Goal: Task Accomplishment & Management: Complete application form

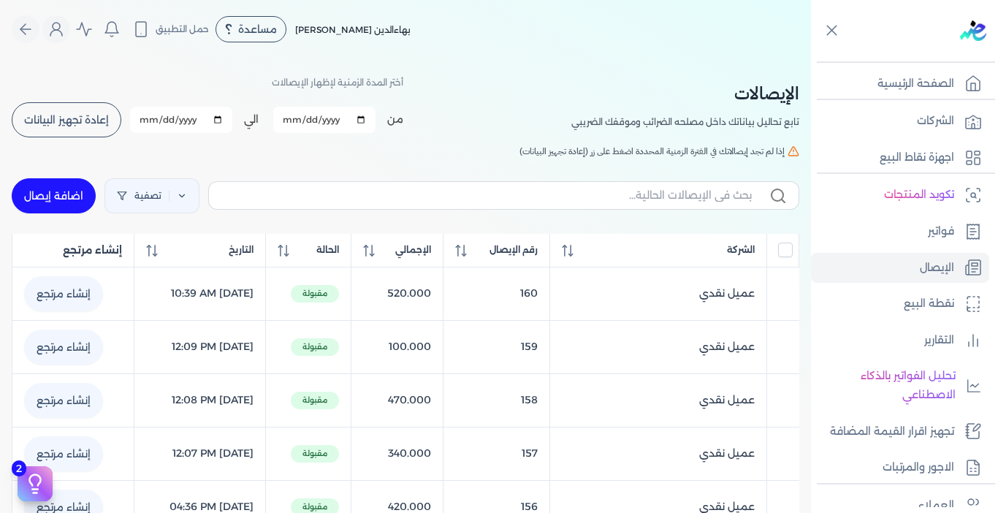
click at [42, 201] on link "اضافة إيصال" at bounding box center [54, 195] width 84 height 35
select select "EGP"
select select "EGS"
select select "B"
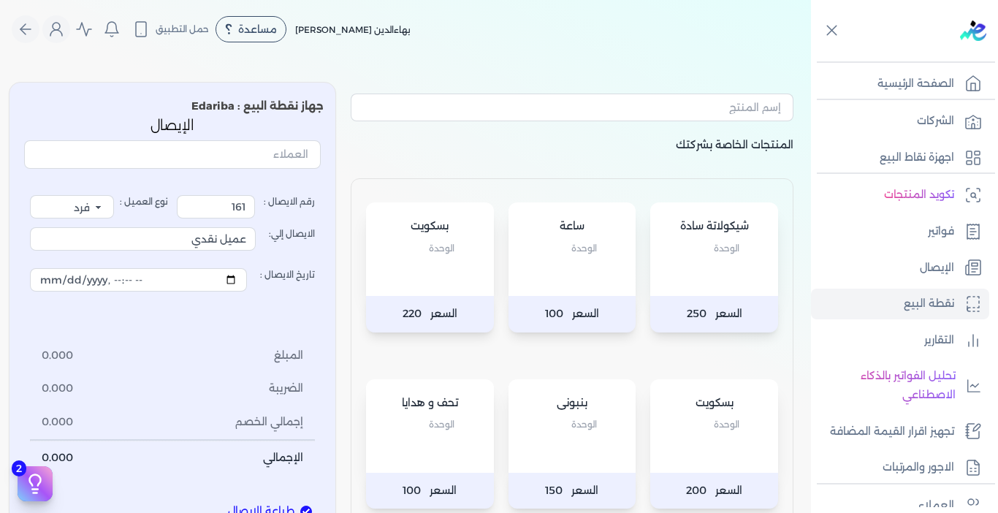
click at [577, 276] on div "ساعة الوحدة" at bounding box center [573, 249] width 128 height 94
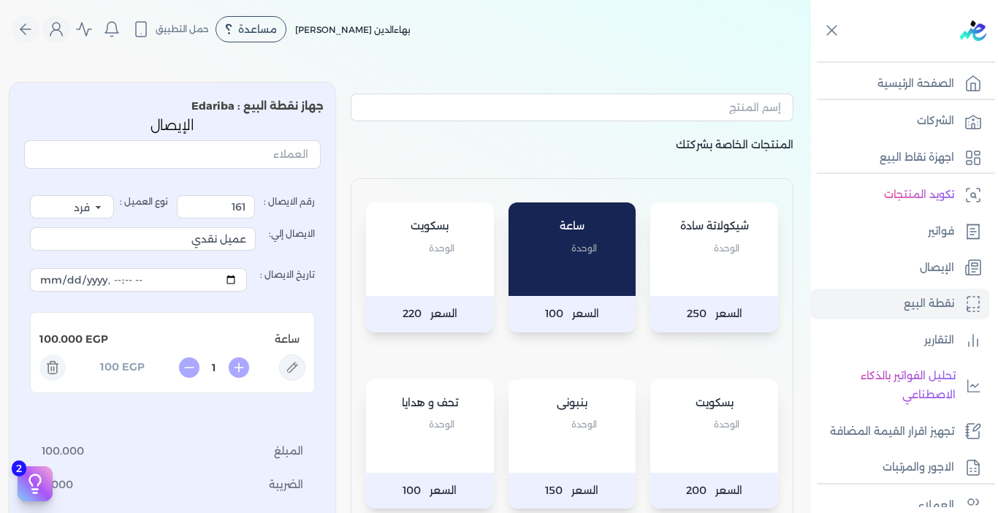
click at [556, 275] on div "ساعة الوحدة" at bounding box center [573, 249] width 128 height 94
click at [443, 275] on div "بسكويت الوحدة" at bounding box center [430, 249] width 128 height 94
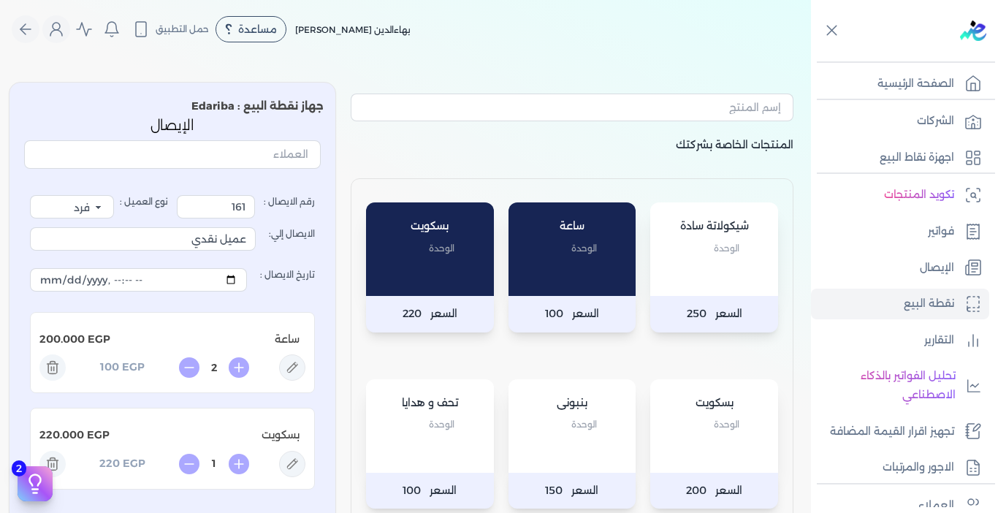
click at [587, 274] on div "ساعة الوحدة" at bounding box center [573, 249] width 128 height 94
click at [59, 366] on icon at bounding box center [52, 368] width 26 height 26
type input "1"
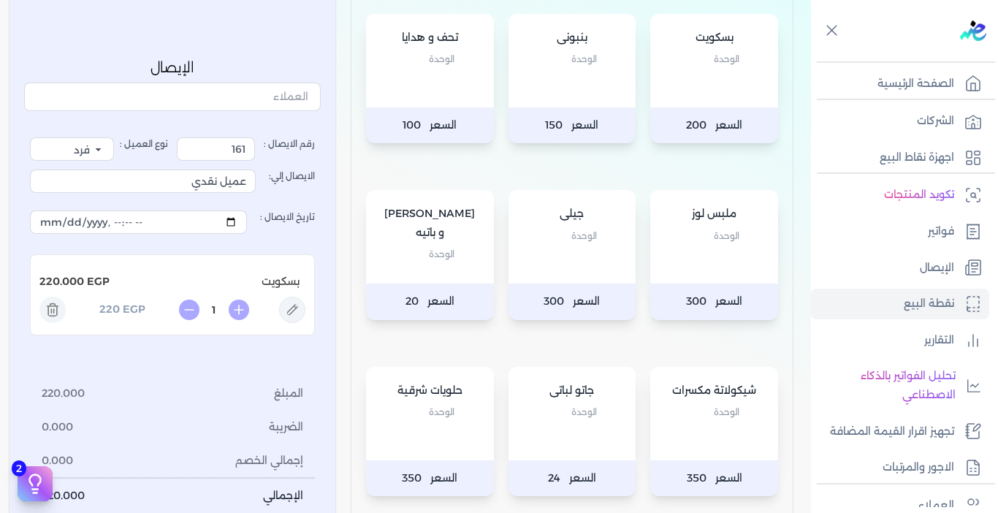
scroll to position [658, 0]
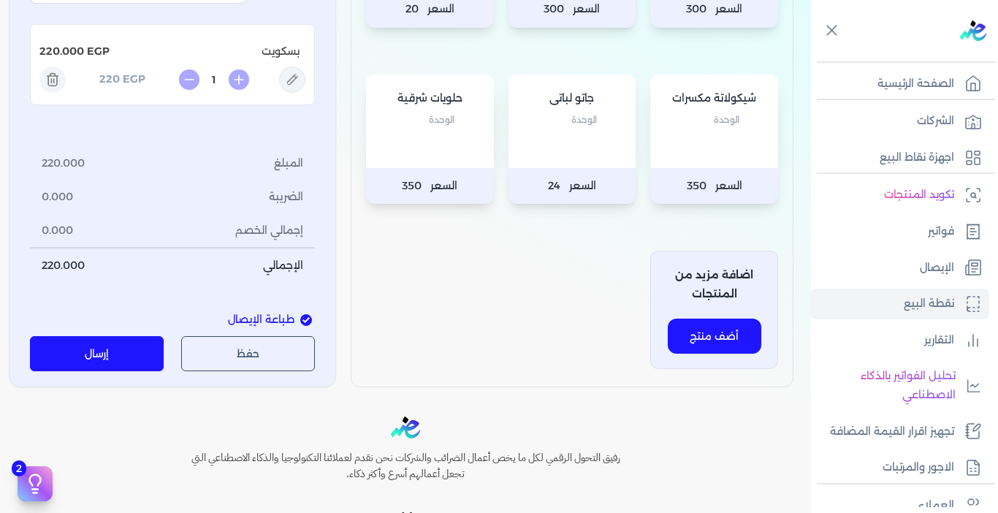
click at [145, 347] on button "إرسال" at bounding box center [97, 354] width 134 height 35
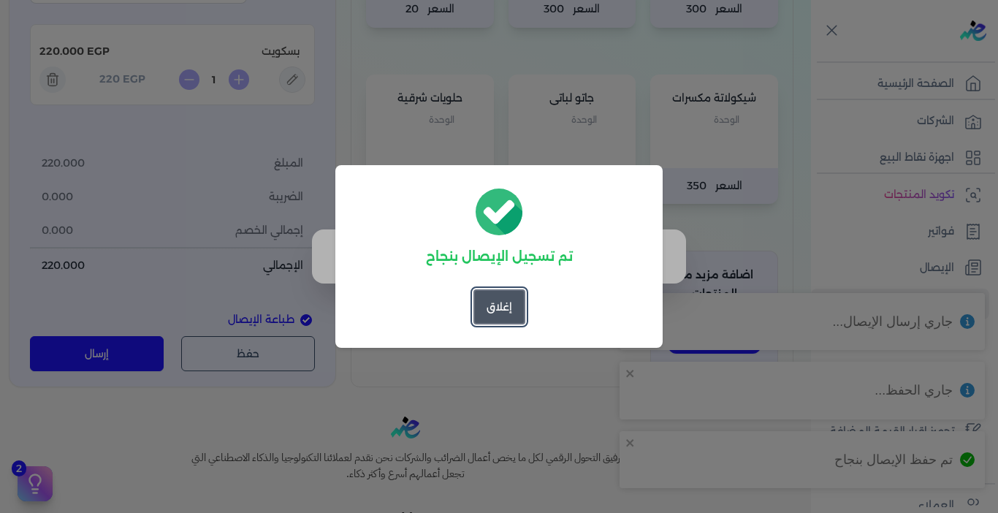
click at [498, 307] on button "إغلاق" at bounding box center [500, 306] width 52 height 35
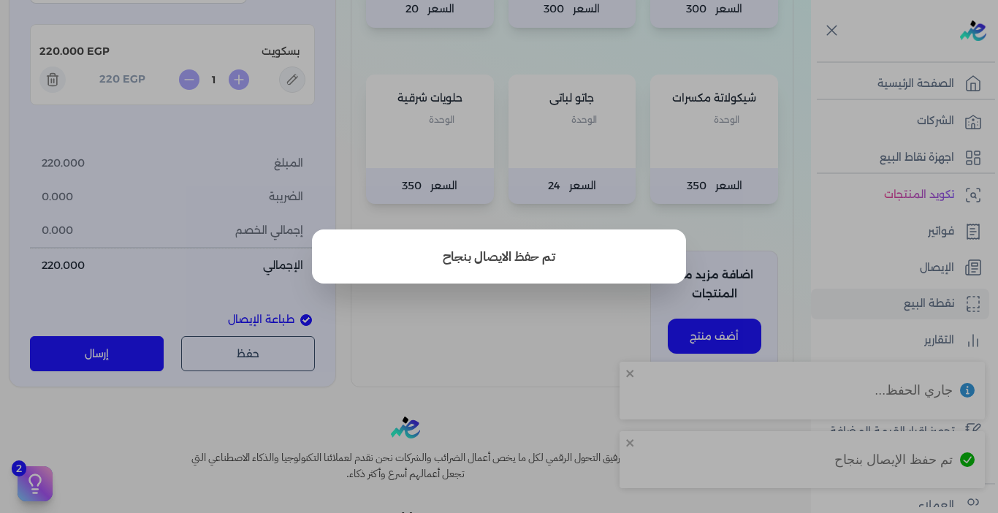
click at [937, 265] on button "close" at bounding box center [499, 256] width 998 height 513
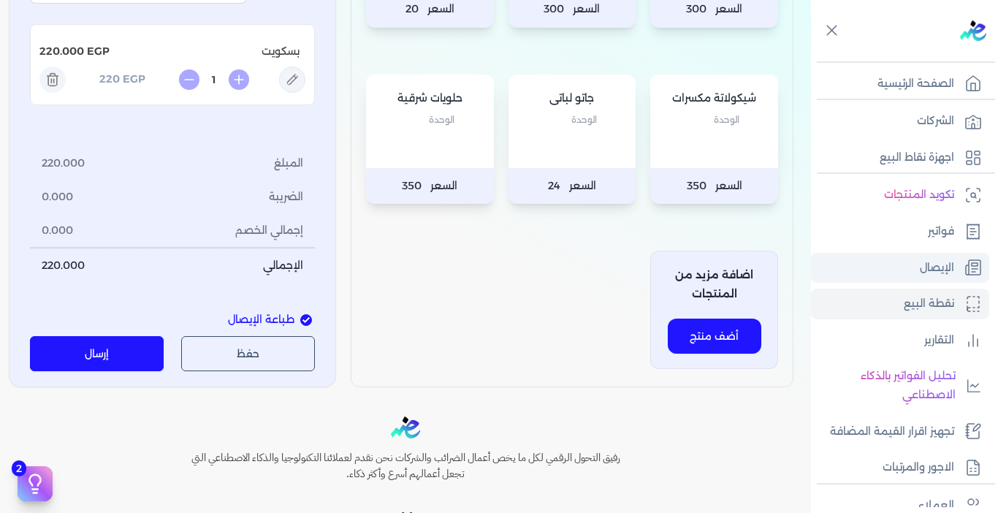
click at [936, 265] on p "الإيصال" at bounding box center [937, 268] width 34 height 19
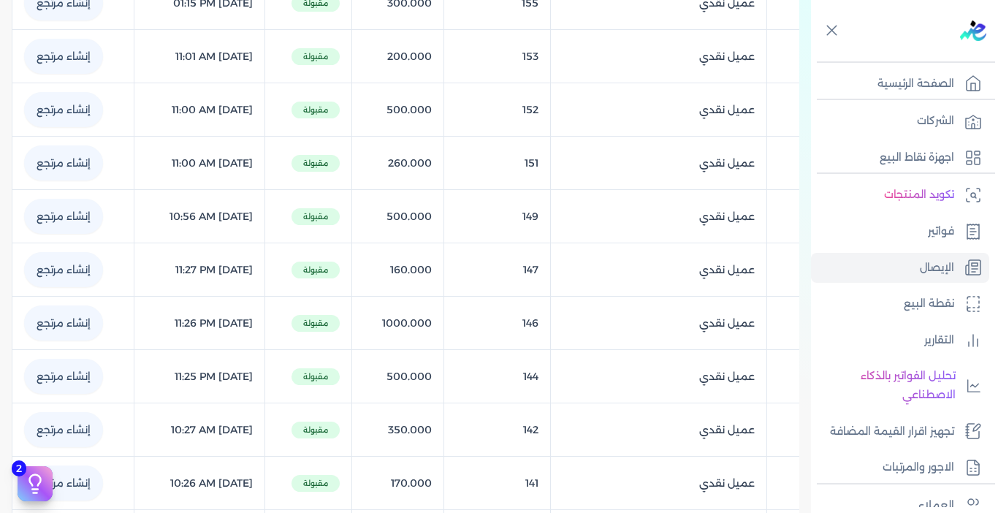
scroll to position [61, 0]
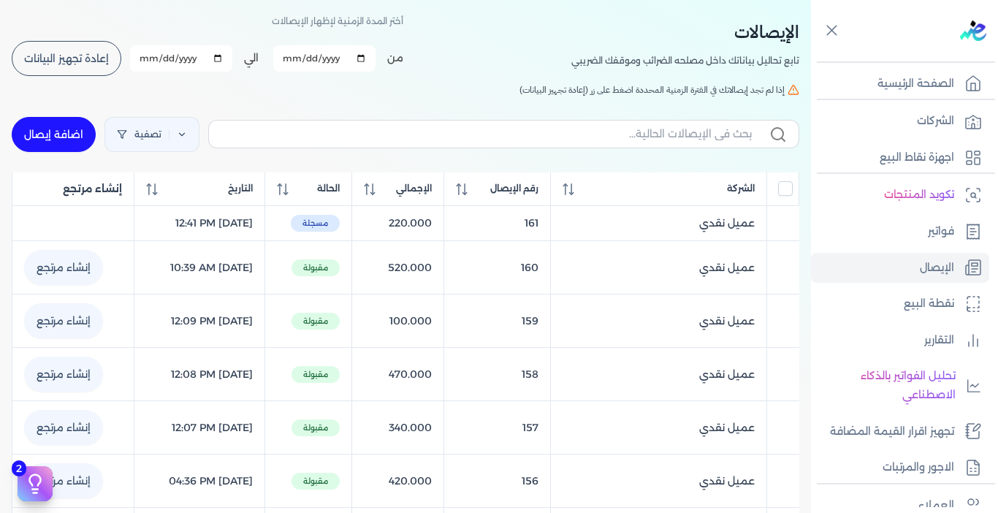
click at [78, 67] on button "إعادة تجهيز البيانات" at bounding box center [67, 58] width 110 height 35
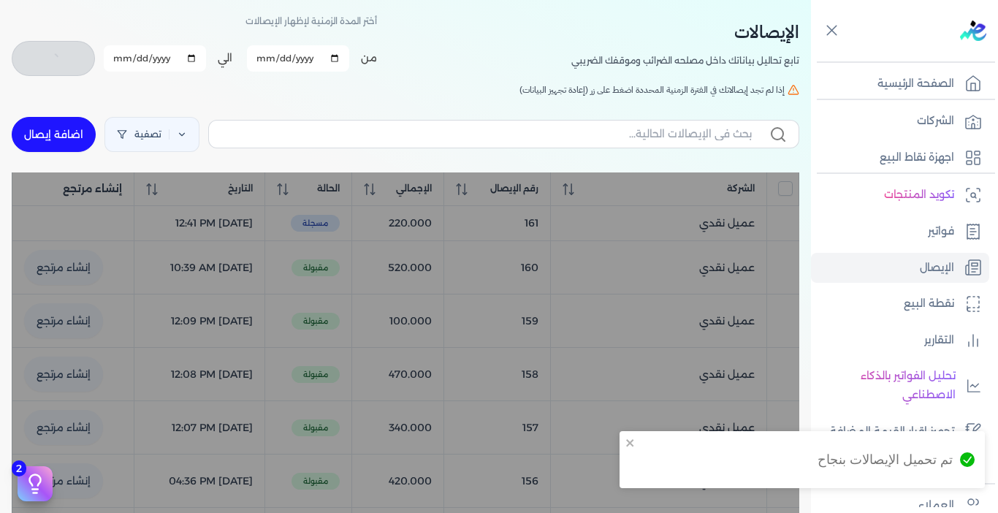
checkbox input "false"
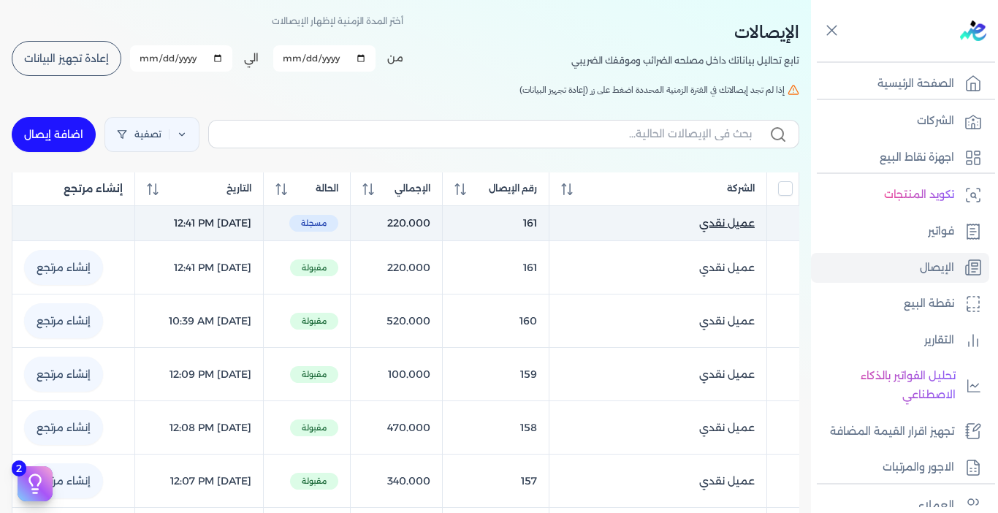
click at [702, 223] on span "عميل نقدي" at bounding box center [728, 223] width 56 height 15
select select "EGP"
select select "EGS"
select select "B"
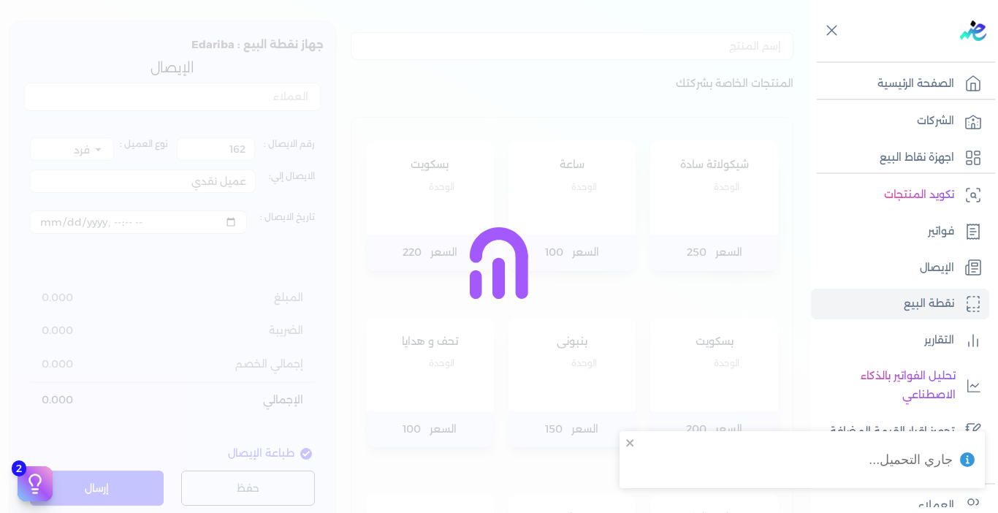
type input "161"
type input "[DATE]T12:41:42"
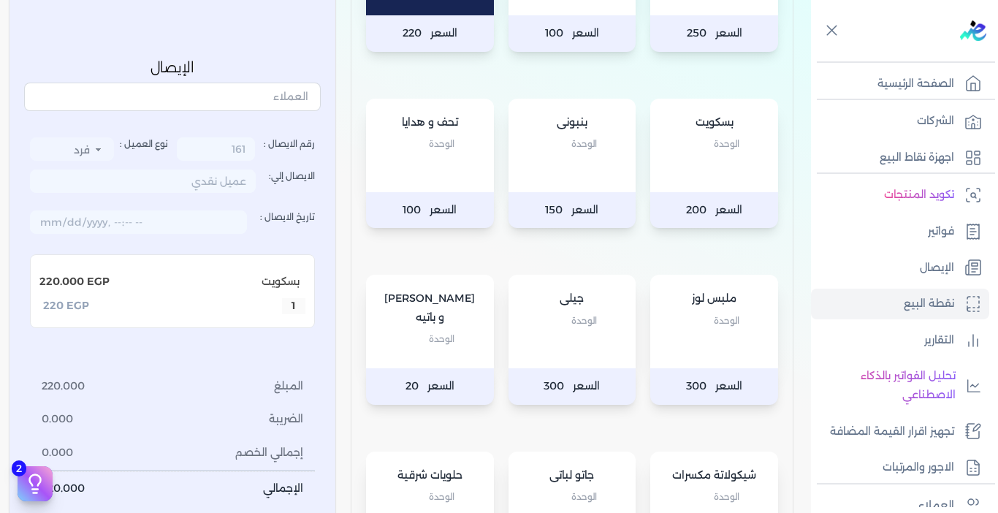
scroll to position [646, 0]
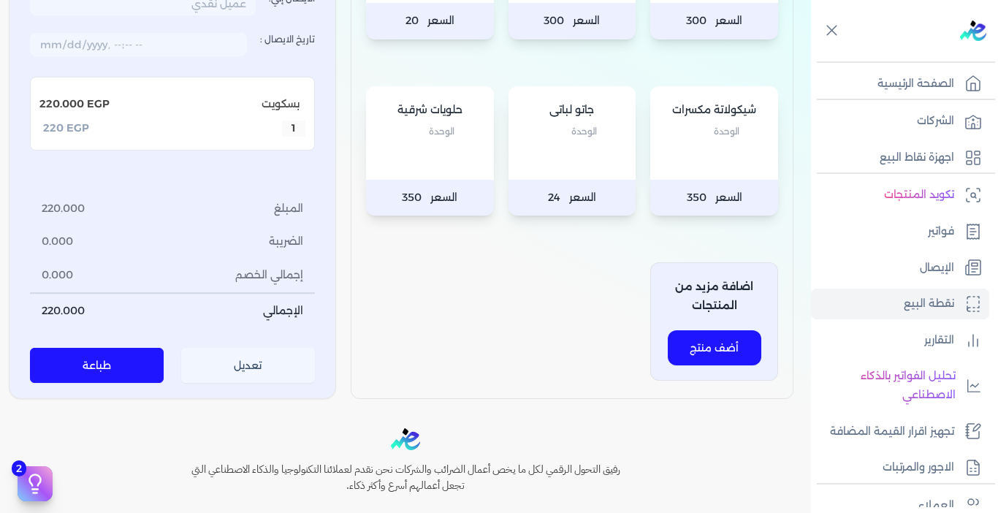
click at [242, 368] on button "تعديل" at bounding box center [248, 366] width 134 height 35
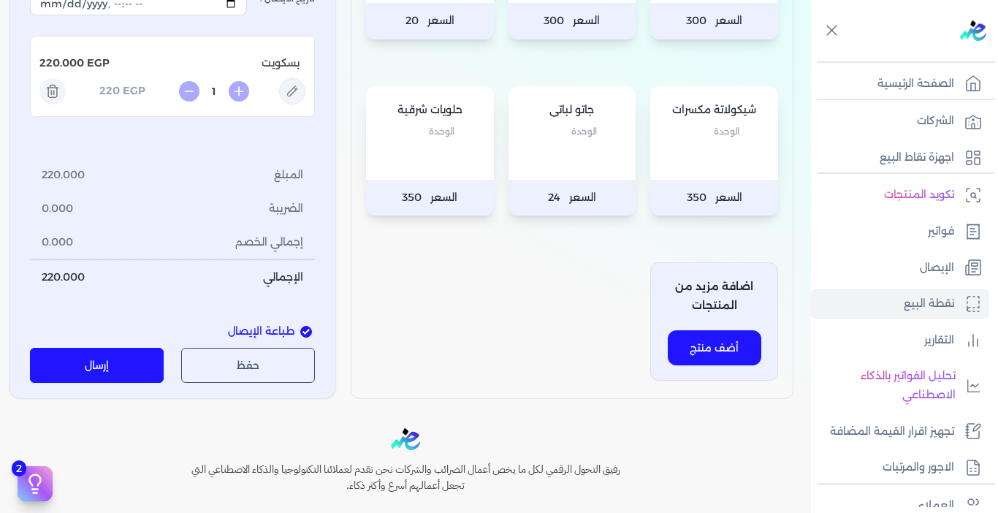
scroll to position [208, 0]
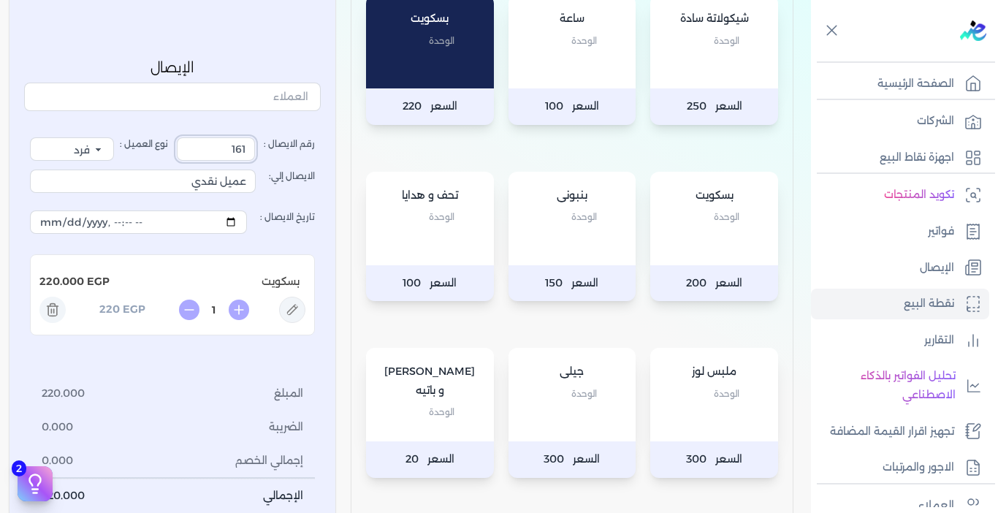
drag, startPoint x: 232, startPoint y: 152, endPoint x: 259, endPoint y: 148, distance: 27.4
click at [255, 148] on input "161" at bounding box center [216, 148] width 78 height 23
type input "162"
click at [50, 315] on icon at bounding box center [52, 310] width 26 height 26
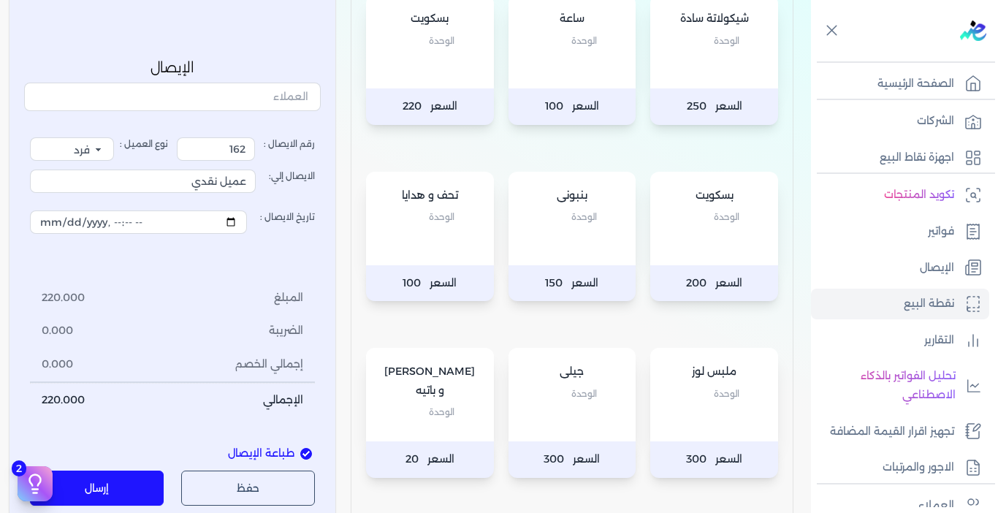
click at [724, 406] on div "ملبس لوز الوحدة" at bounding box center [715, 395] width 128 height 94
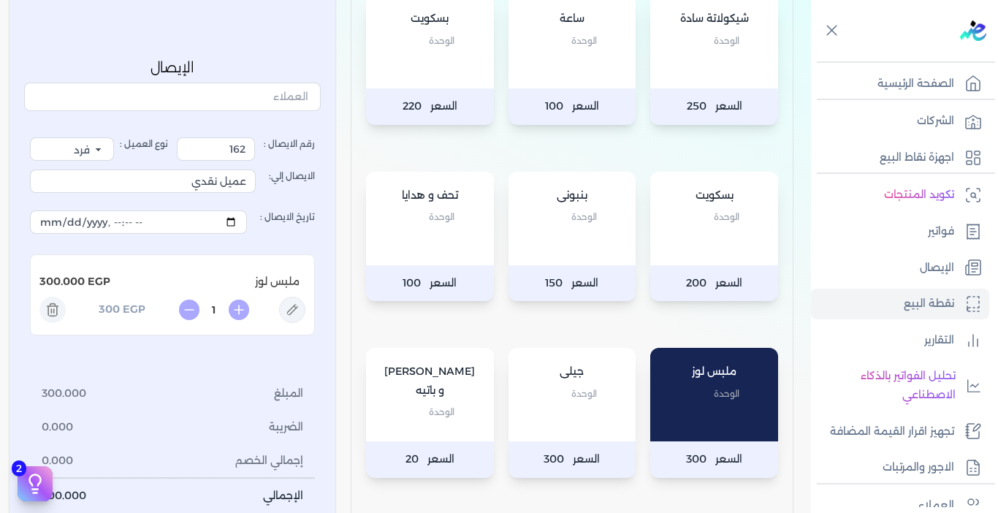
click at [588, 227] on div "بنبونى الوحدة" at bounding box center [573, 219] width 128 height 94
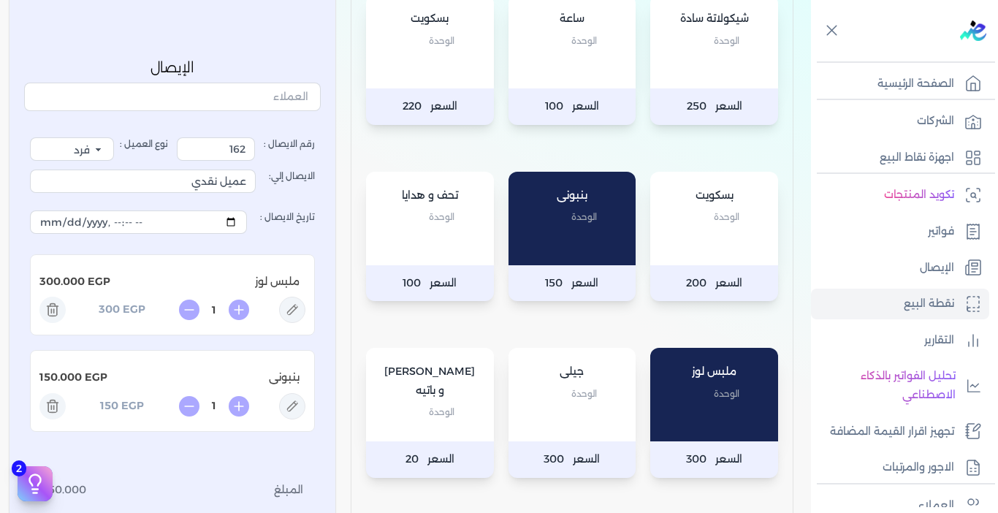
scroll to position [573, 0]
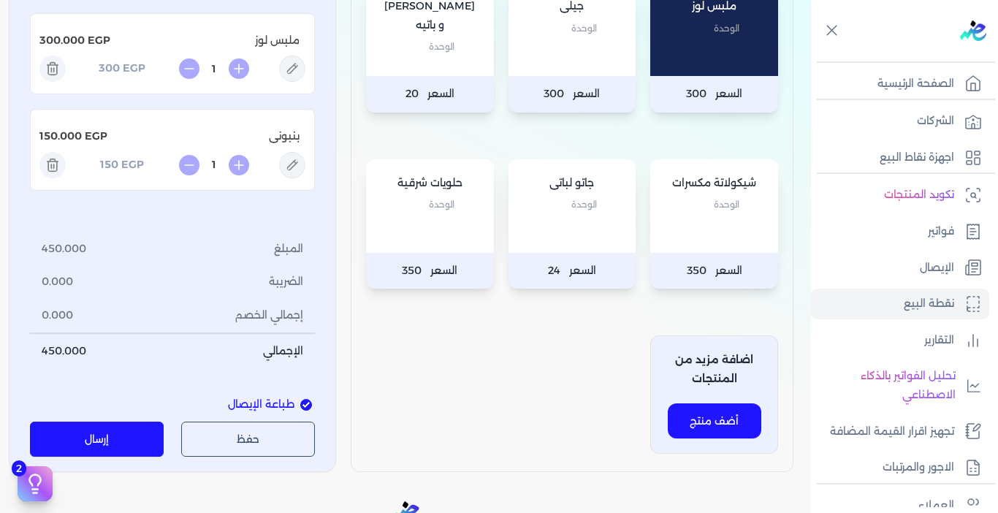
click at [130, 433] on button "إرسال" at bounding box center [97, 439] width 134 height 35
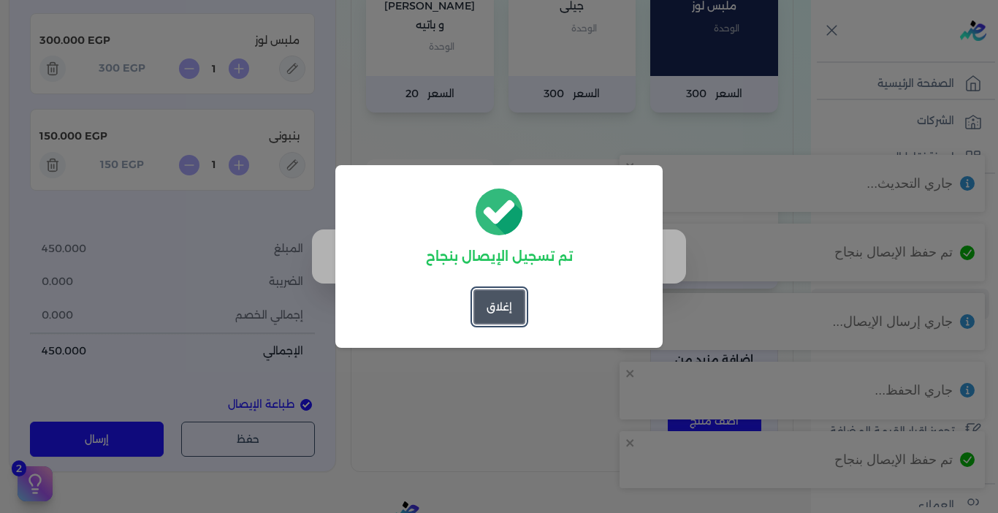
click at [502, 313] on button "إغلاق" at bounding box center [500, 306] width 52 height 35
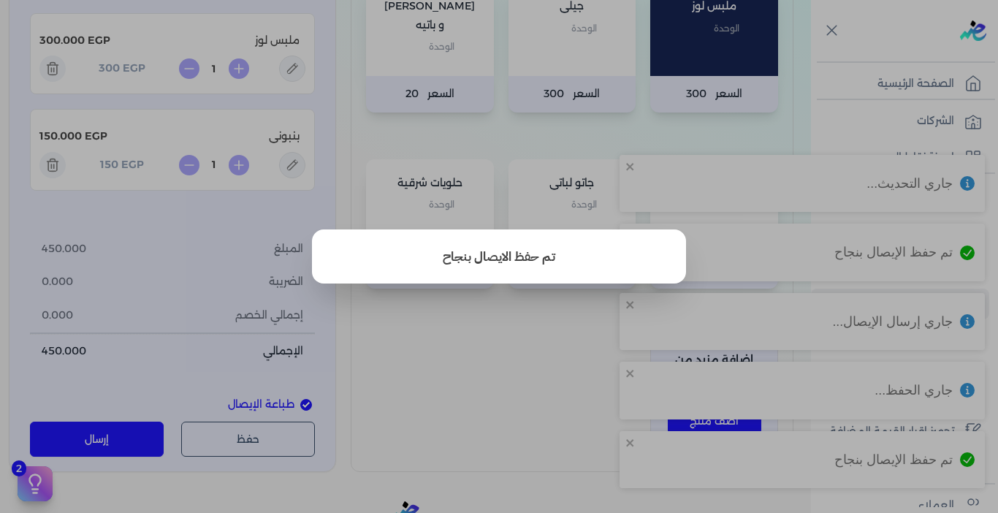
click at [442, 355] on button "close" at bounding box center [499, 256] width 998 height 513
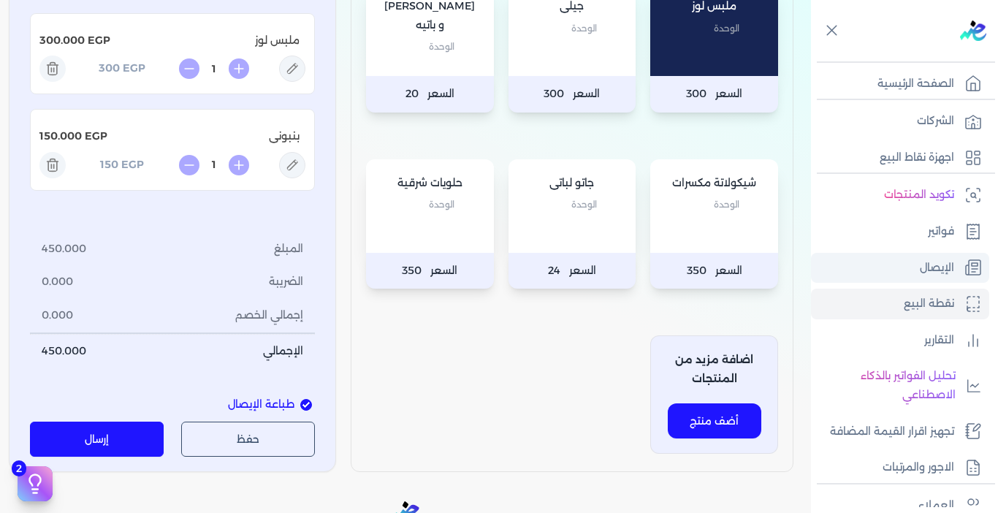
click at [896, 274] on link "الإيصال" at bounding box center [900, 268] width 178 height 31
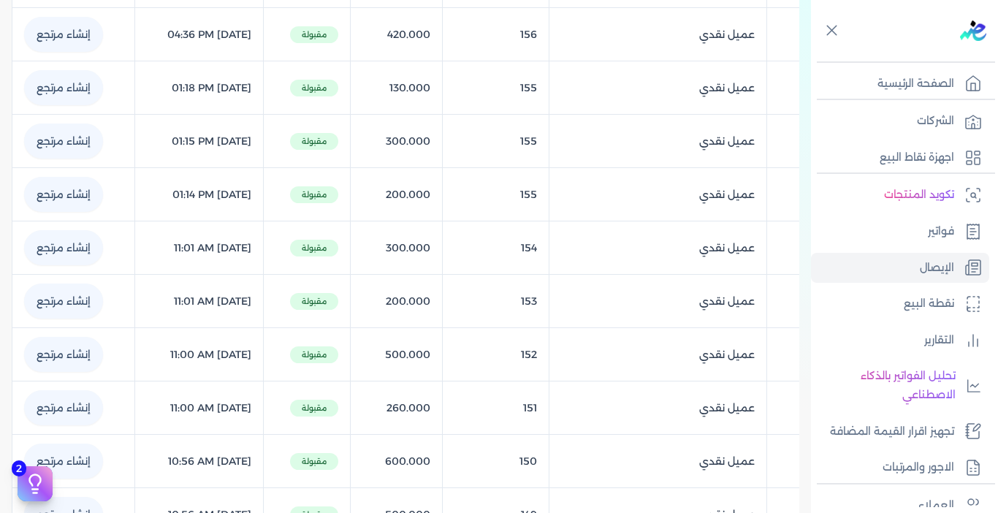
scroll to position [50, 0]
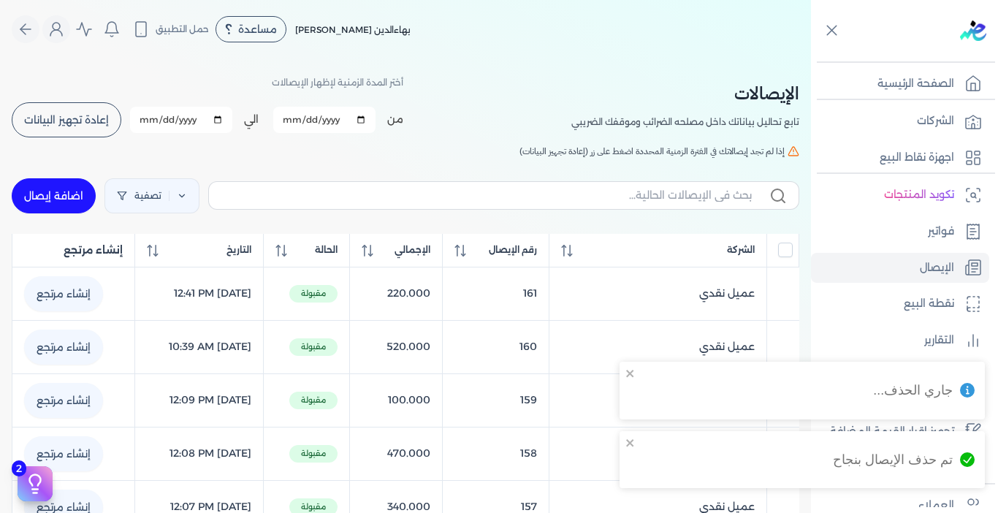
click at [92, 128] on button "إعادة تجهيز البيانات" at bounding box center [67, 119] width 110 height 35
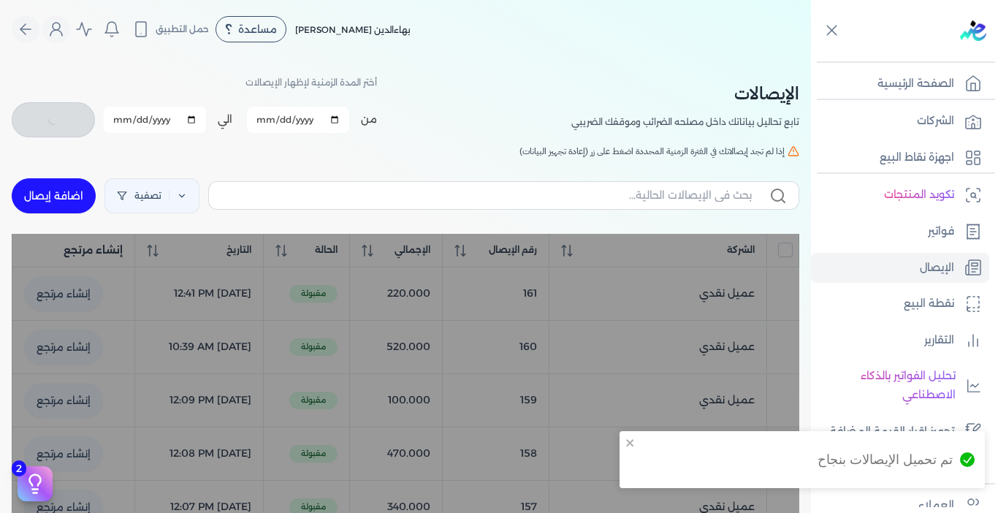
checkbox input "false"
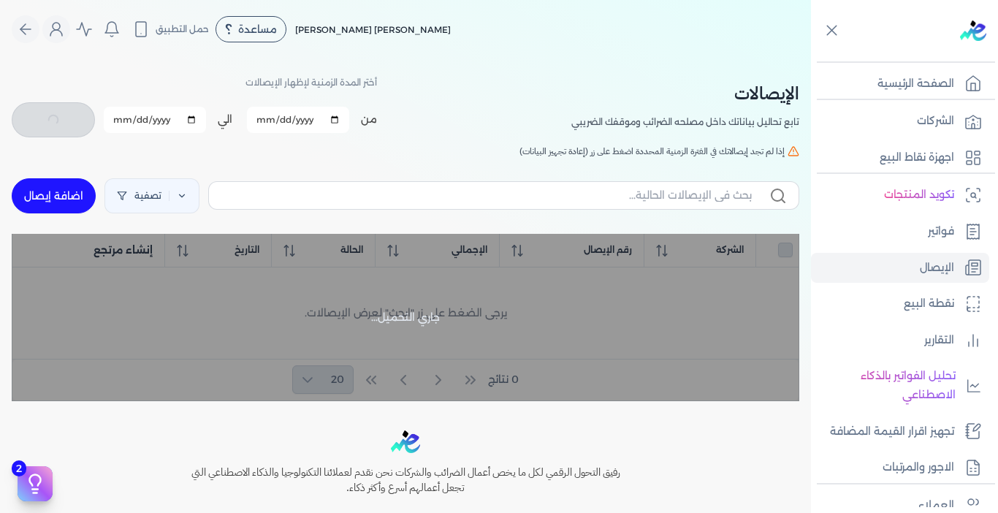
checkbox input "false"
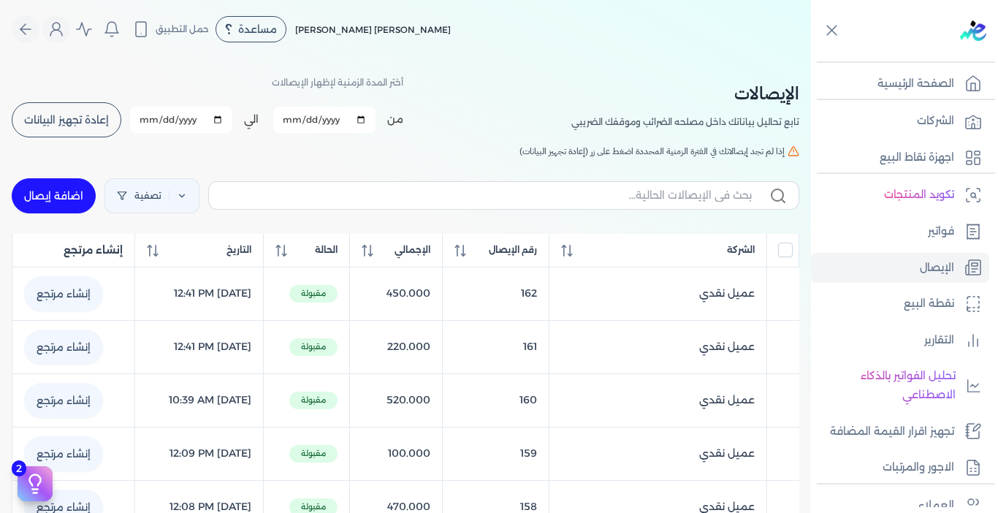
click at [58, 194] on link "اضافة إيصال" at bounding box center [54, 195] width 84 height 35
select select "EGP"
select select "EGS"
select select "B"
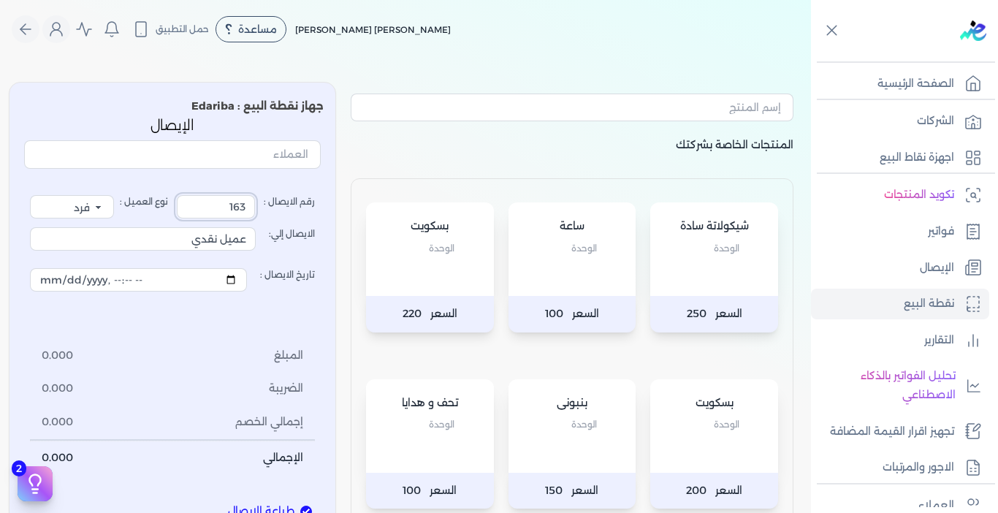
drag, startPoint x: 251, startPoint y: 212, endPoint x: 301, endPoint y: 167, distance: 67.3
click at [304, 189] on div "رقم الايصال : 163 نوع العميل : فرد شركة شخص اجنبي الايصال إلي: عميل نقدي تاريخ …" at bounding box center [172, 335] width 297 height 321
type input "163"
click at [191, 321] on div "رقم الايصال : 163 نوع العميل : فرد شركة شخص اجنبي الايصال إلي: عميل نقدي تاريخ …" at bounding box center [172, 335] width 285 height 280
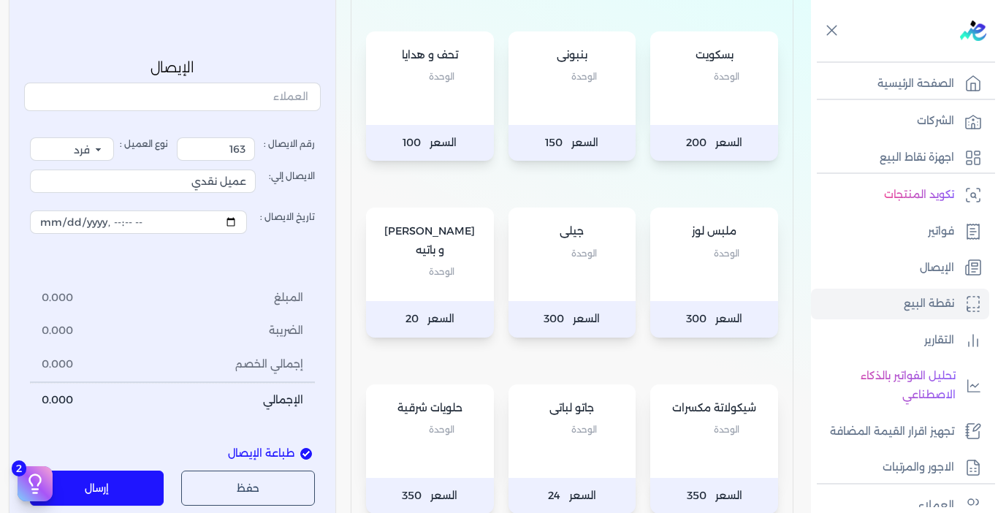
scroll to position [365, 0]
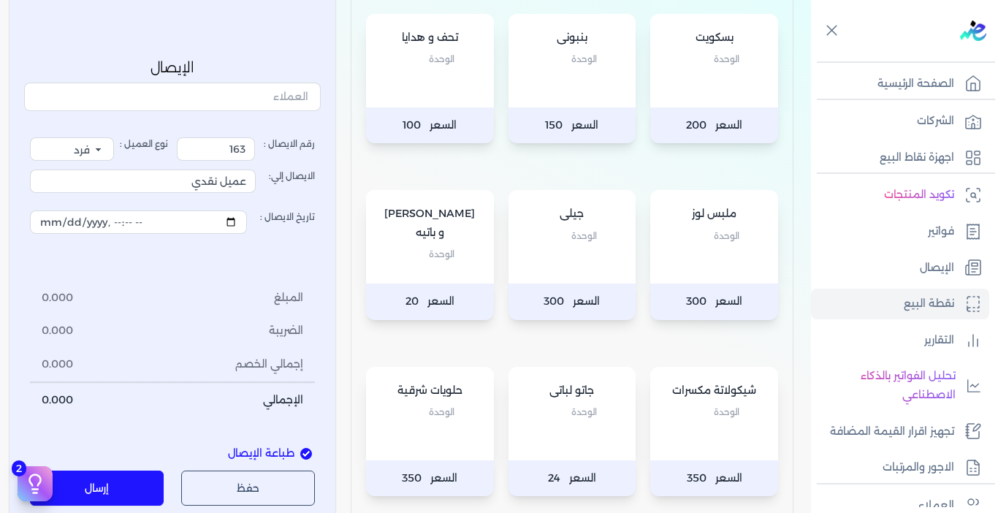
click at [701, 412] on p "الوحدة" at bounding box center [714, 412] width 99 height 19
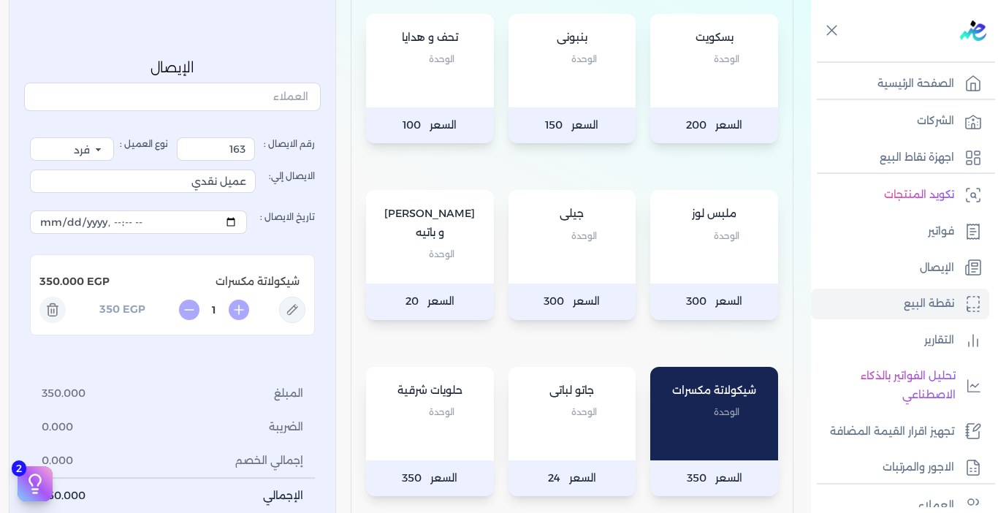
scroll to position [658, 0]
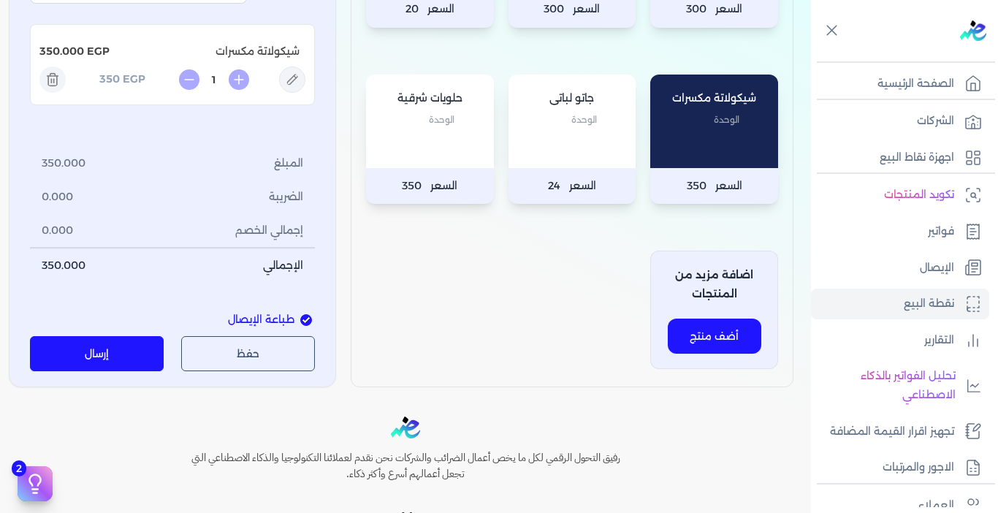
click at [124, 364] on button "إرسال" at bounding box center [97, 354] width 134 height 35
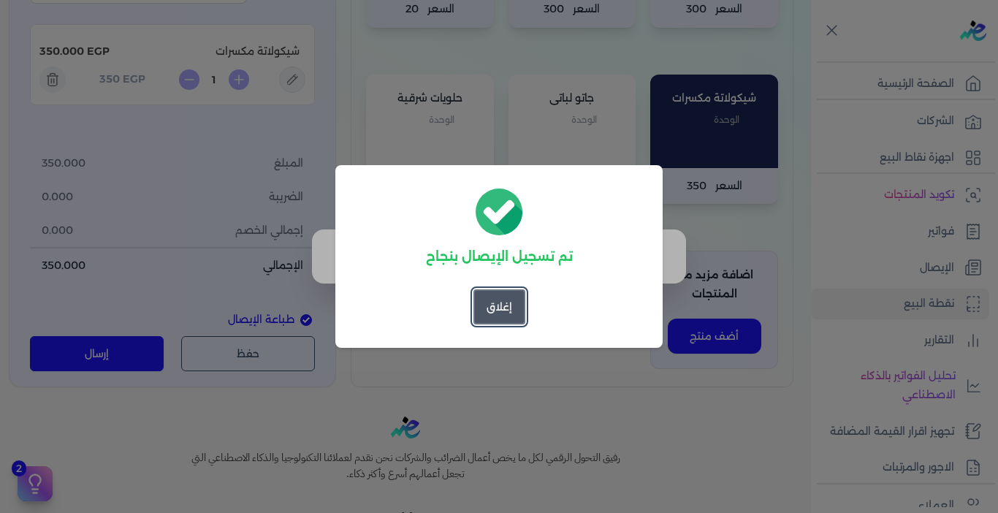
click at [510, 316] on button "إغلاق" at bounding box center [500, 306] width 52 height 35
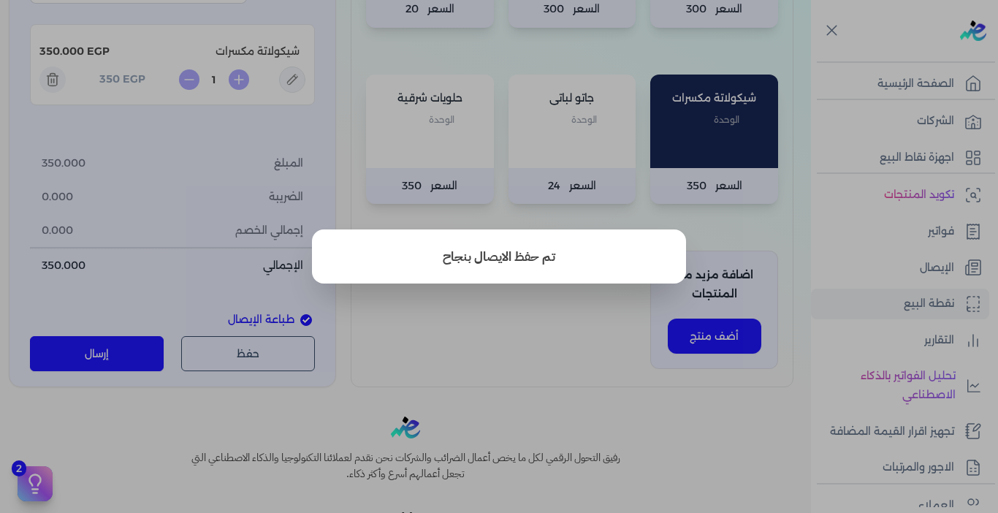
click at [510, 316] on button "close" at bounding box center [499, 256] width 998 height 513
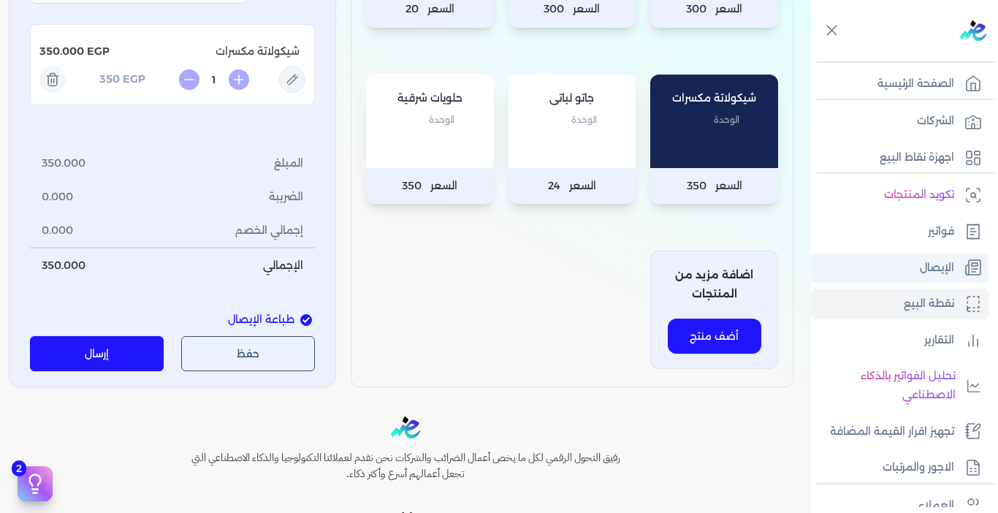
click at [936, 273] on p "الإيصال" at bounding box center [937, 268] width 34 height 19
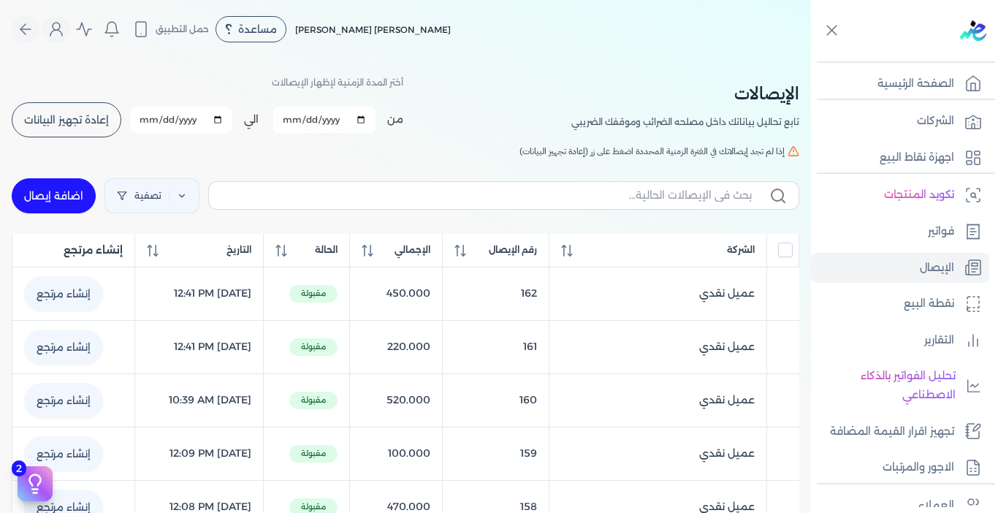
click at [74, 115] on span "إعادة تجهيز البيانات" at bounding box center [66, 120] width 85 height 10
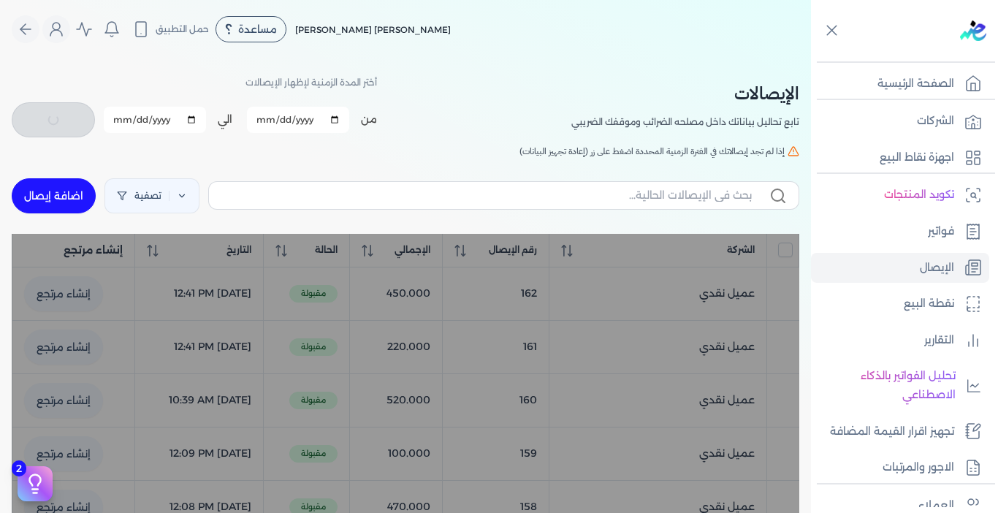
checkbox input "false"
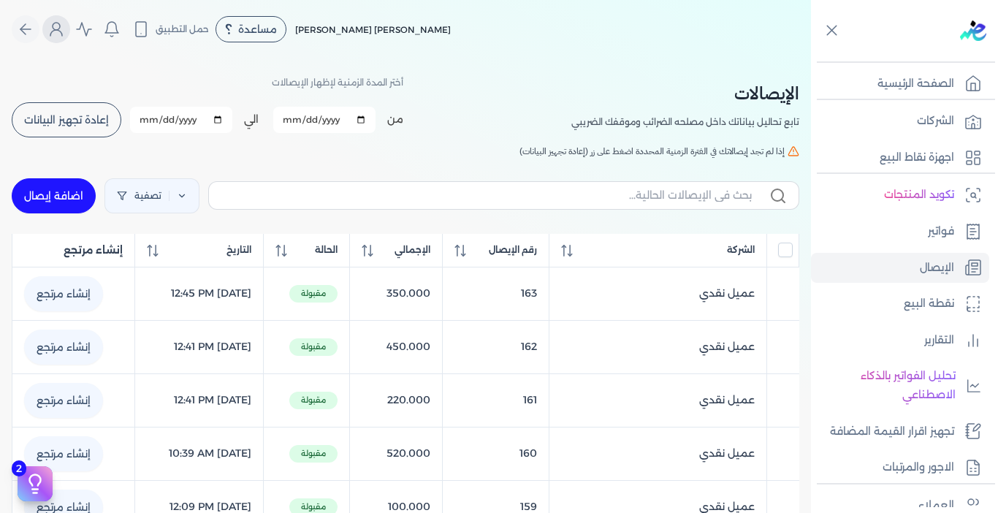
click at [65, 36] on icon "Global" at bounding box center [57, 29] width 18 height 18
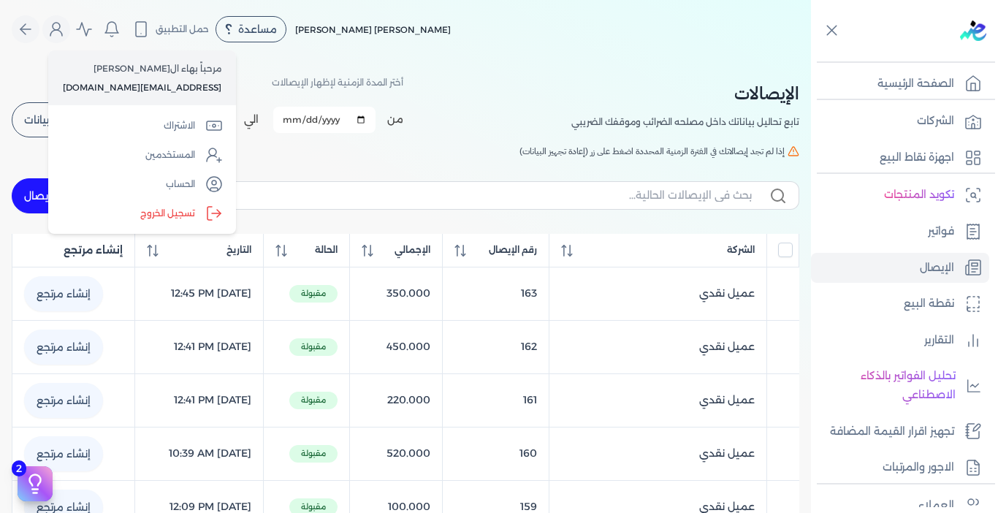
click at [135, 213] on label "تسجيل الخروج" at bounding box center [142, 213] width 176 height 29
click at [811, 58] on input "Close" at bounding box center [811, 58] width 0 height 0
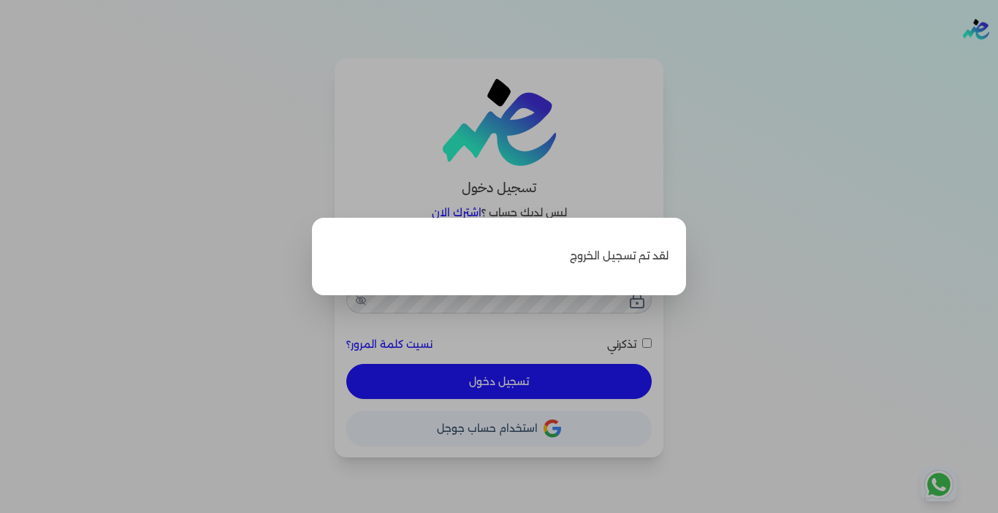
type input "[EMAIL_ADDRESS][DOMAIN_NAME]"
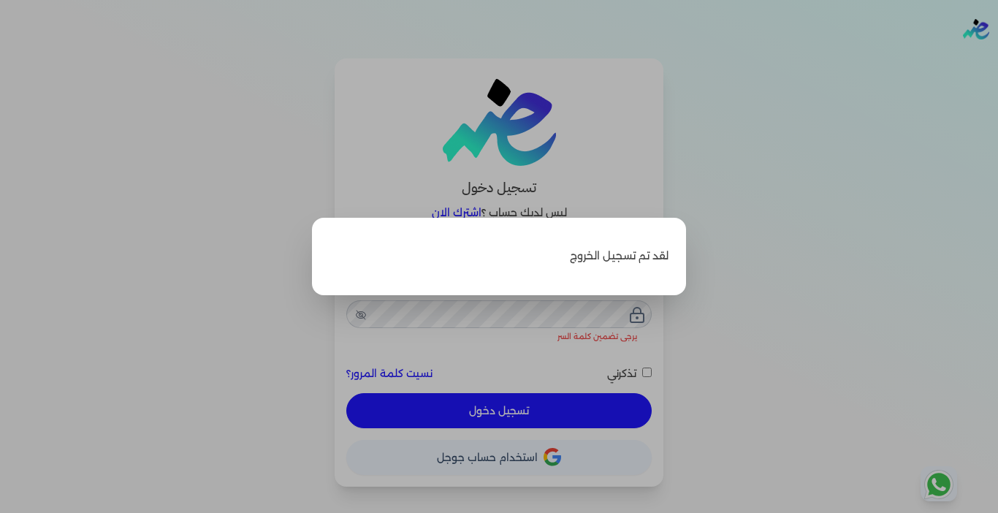
checkbox input "false"
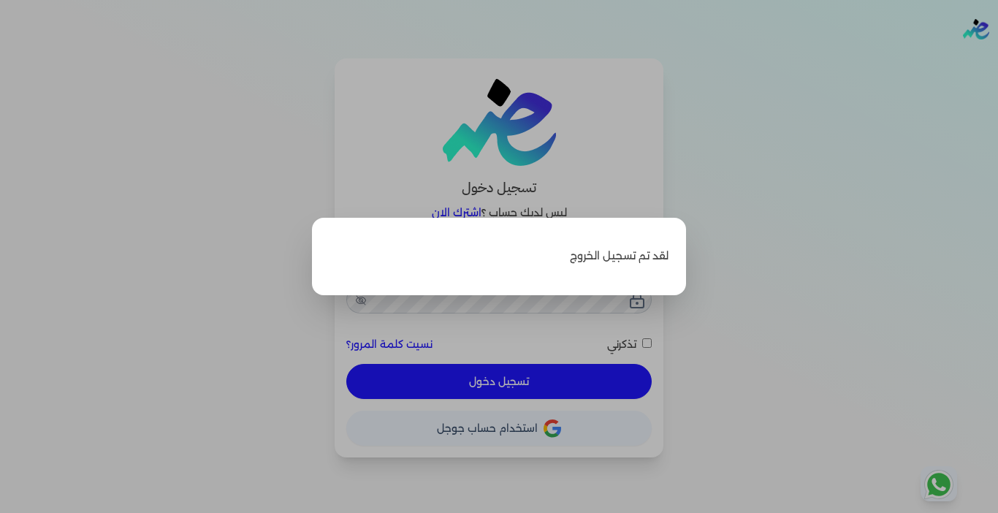
click at [929, 153] on label "Close" at bounding box center [499, 256] width 998 height 513
click at [998, 58] on input "Close" at bounding box center [998, 58] width 0 height 0
